Goal: Task Accomplishment & Management: Manage account settings

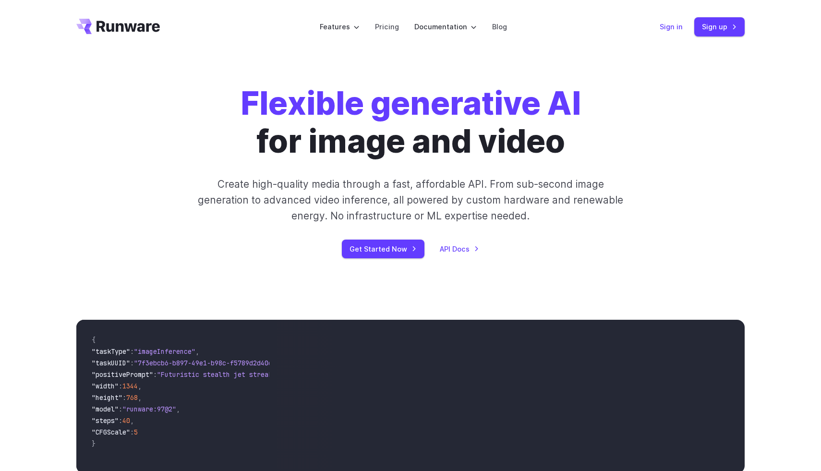
click at [667, 27] on link "Sign in" at bounding box center [670, 26] width 23 height 11
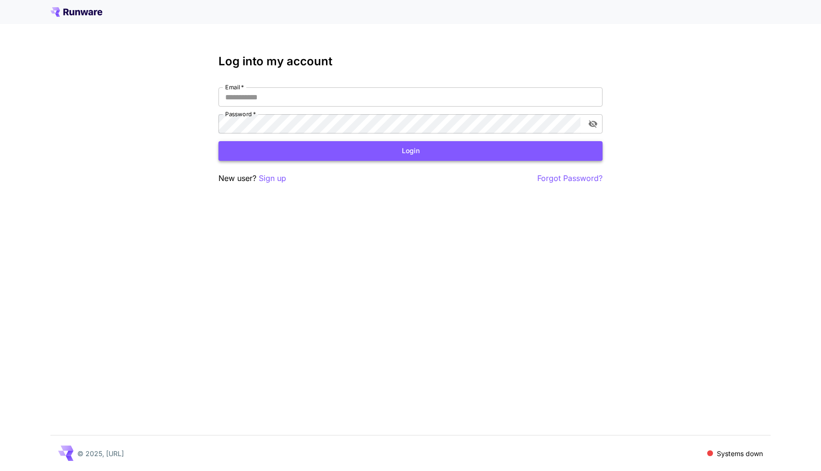
type input "**********"
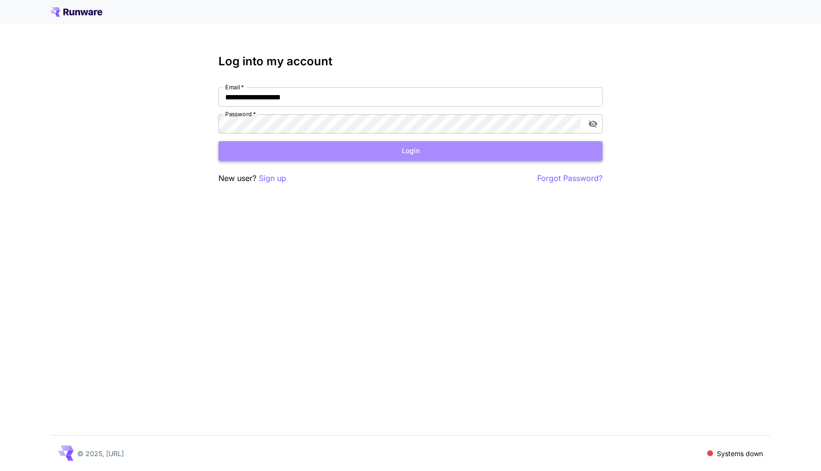
click at [311, 148] on button "Login" at bounding box center [410, 151] width 384 height 20
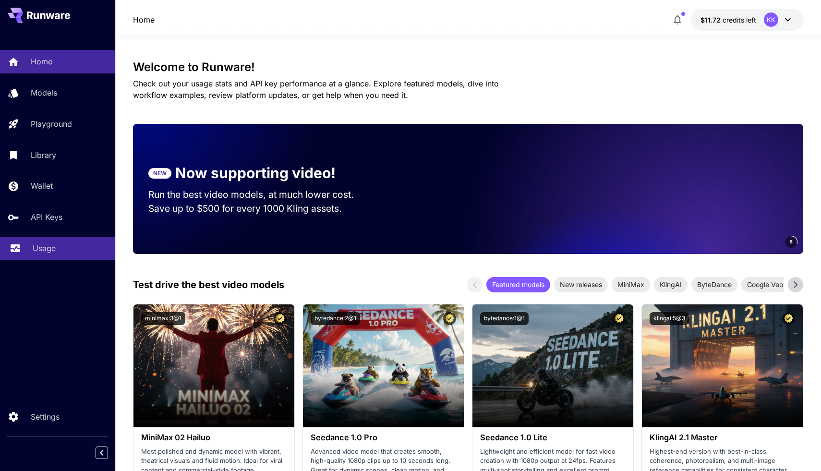
click at [49, 249] on p "Usage" at bounding box center [44, 248] width 23 height 12
